Goal: Task Accomplishment & Management: Manage account settings

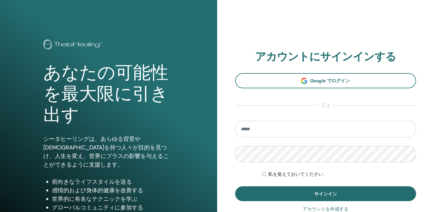
click at [281, 129] on input "email" at bounding box center [325, 129] width 181 height 17
type input "**********"
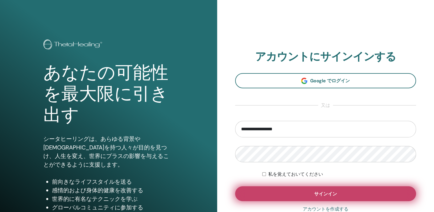
click at [306, 190] on button "サインイン" at bounding box center [325, 193] width 181 height 15
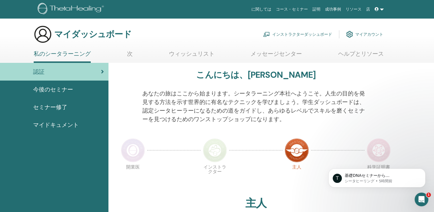
click at [289, 33] on font "インストラクターダッシュボード" at bounding box center [302, 34] width 60 height 5
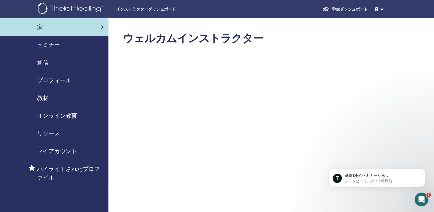
click at [422, 198] on icon "Intercom Messengerを開く" at bounding box center [421, 198] width 9 height 9
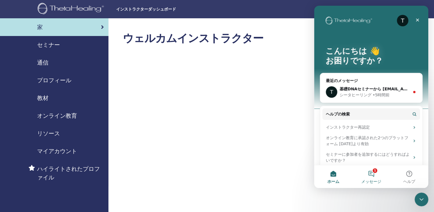
click at [370, 173] on button "1 メッセージ" at bounding box center [371, 176] width 38 height 23
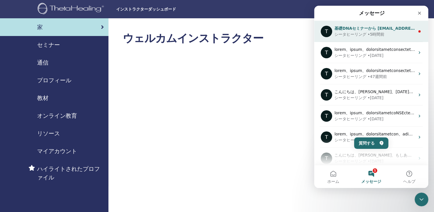
click at [402, 33] on div "シータヒーリング • 5時間前" at bounding box center [374, 34] width 80 height 6
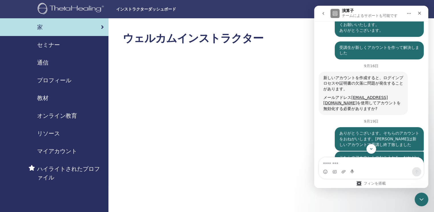
scroll to position [470, 0]
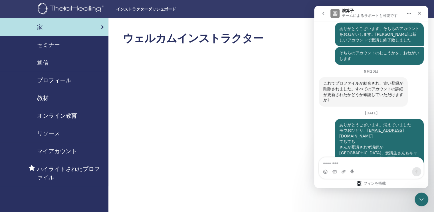
click at [45, 45] on span "セミナー" at bounding box center [48, 44] width 23 height 9
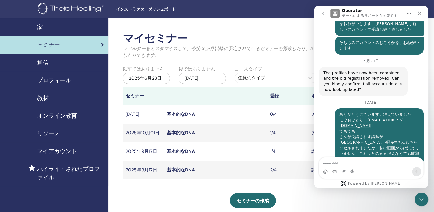
scroll to position [503, 0]
click at [420, 14] on icon "クローズ" at bounding box center [419, 13] width 3 height 3
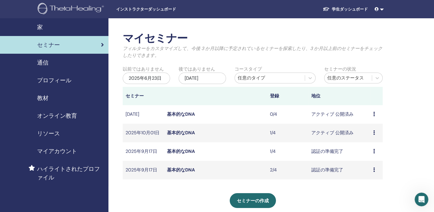
scroll to position [492, 0]
click at [173, 170] on link "基本的なDNA" at bounding box center [181, 170] width 28 height 6
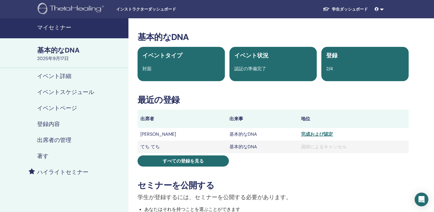
click at [66, 139] on h4 "出席者の管理" at bounding box center [54, 139] width 34 height 7
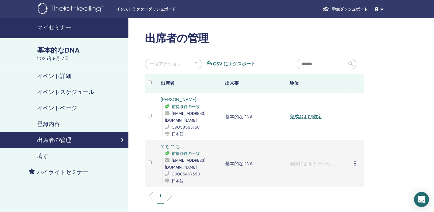
click at [422, 202] on div "インターコムメッセンジャーを開く" at bounding box center [421, 199] width 15 height 15
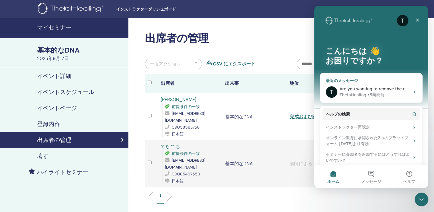
click at [395, 94] on div "ThetaHealing • 5時間前" at bounding box center [374, 95] width 70 height 6
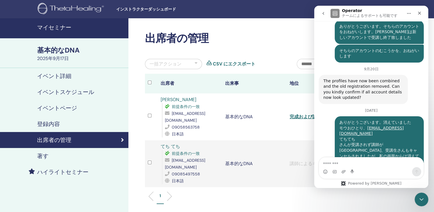
scroll to position [504, 0]
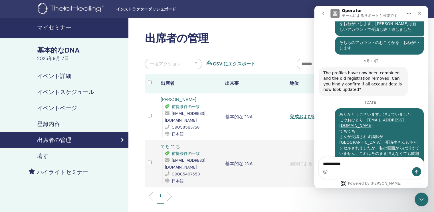
type textarea "**********"
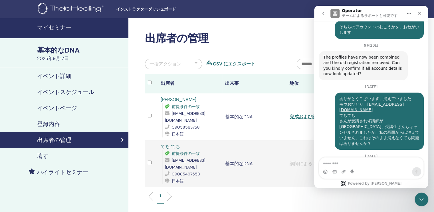
scroll to position [520, 0]
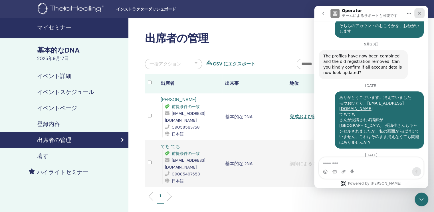
click at [419, 11] on icon "クローズ" at bounding box center [419, 13] width 5 height 5
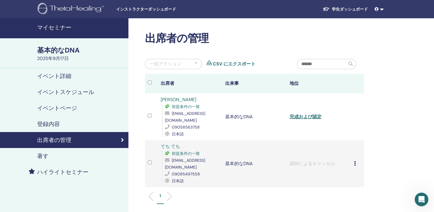
scroll to position [509, 0]
click at [62, 50] on div "基本的なDNA" at bounding box center [81, 50] width 88 height 10
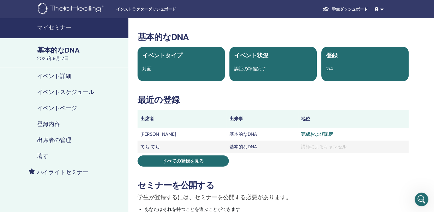
click at [66, 31] on link "マイセミナー" at bounding box center [64, 28] width 128 height 20
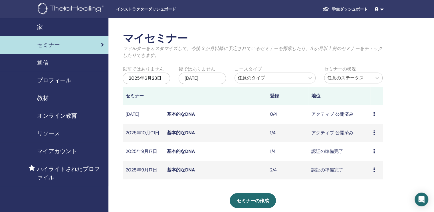
click at [381, 9] on link at bounding box center [379, 9] width 14 height 11
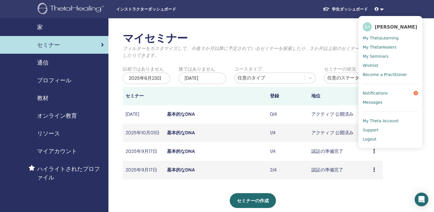
click at [383, 95] on span "Notifications" at bounding box center [374, 92] width 25 height 5
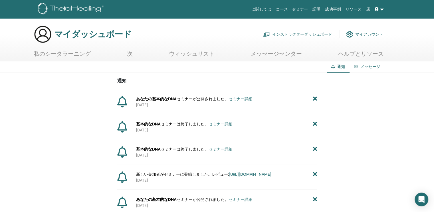
click at [381, 10] on link at bounding box center [379, 9] width 14 height 11
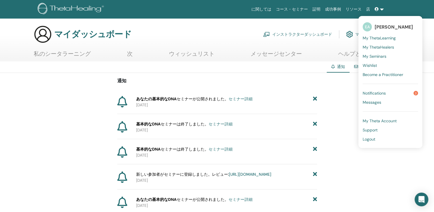
click at [372, 140] on span "Logout" at bounding box center [368, 138] width 13 height 5
